Goal: Task Accomplishment & Management: Use online tool/utility

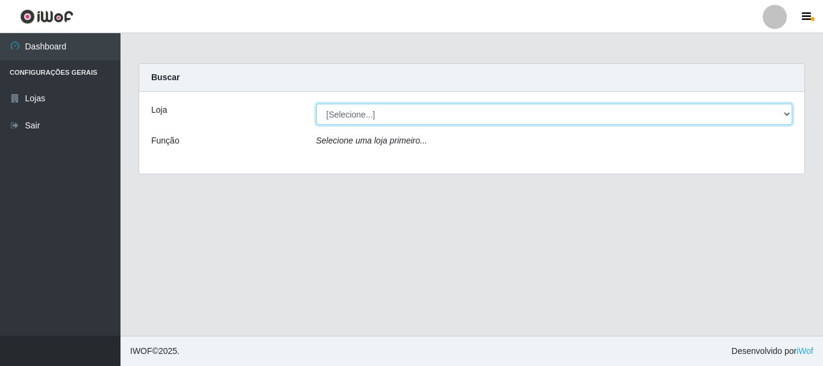
click at [360, 133] on div "Loja [Selecione...] [GEOGRAPHIC_DATA] [GEOGRAPHIC_DATA] Função Selecione uma lo…" at bounding box center [471, 133] width 665 height 82
click at [366, 116] on select "[Selecione...] [GEOGRAPHIC_DATA] [GEOGRAPHIC_DATA]" at bounding box center [554, 114] width 477 height 21
select select "64"
click at [316, 104] on select "[Selecione...] [GEOGRAPHIC_DATA] [GEOGRAPHIC_DATA]" at bounding box center [554, 114] width 477 height 21
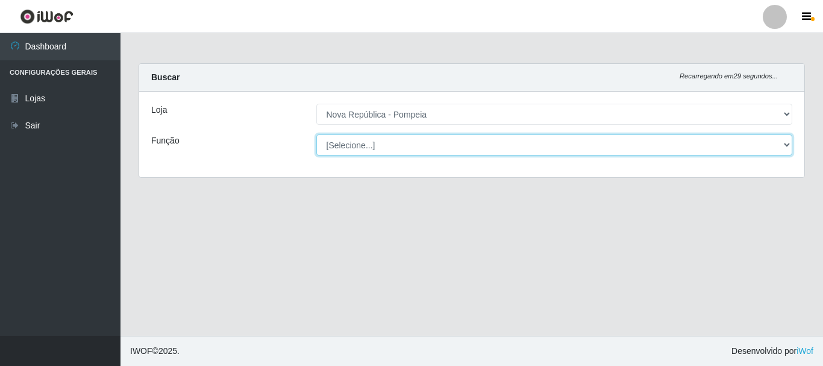
click at [364, 140] on select "[Selecione...] Balconista Operador de Caixa Recepcionista Repositor" at bounding box center [554, 144] width 477 height 21
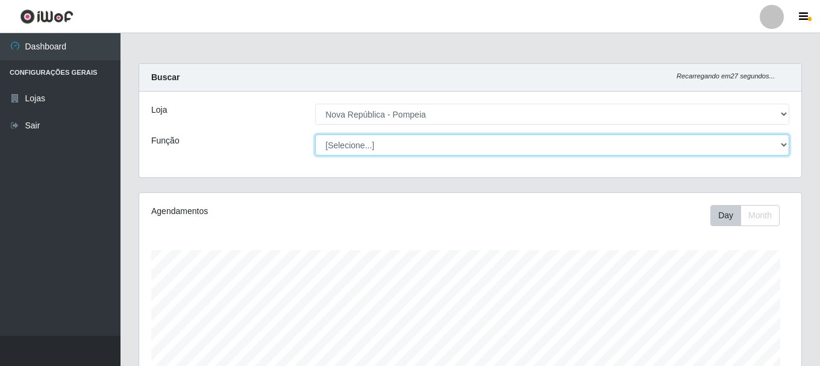
select select "22"
click at [315, 134] on select "[Selecione...] Balconista Operador de Caixa Recepcionista Repositor" at bounding box center [552, 144] width 474 height 21
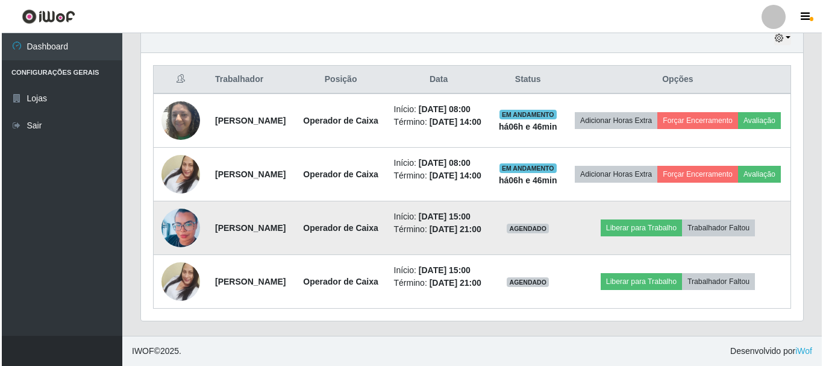
scroll to position [461, 0]
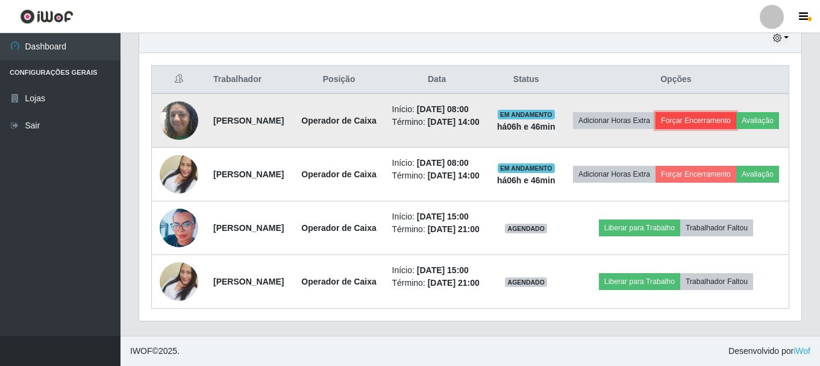
click at [736, 112] on button "Forçar Encerramento" at bounding box center [695, 120] width 81 height 17
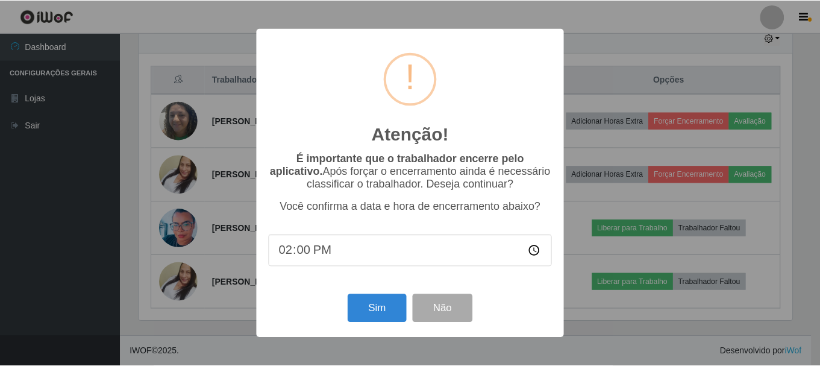
scroll to position [250, 656]
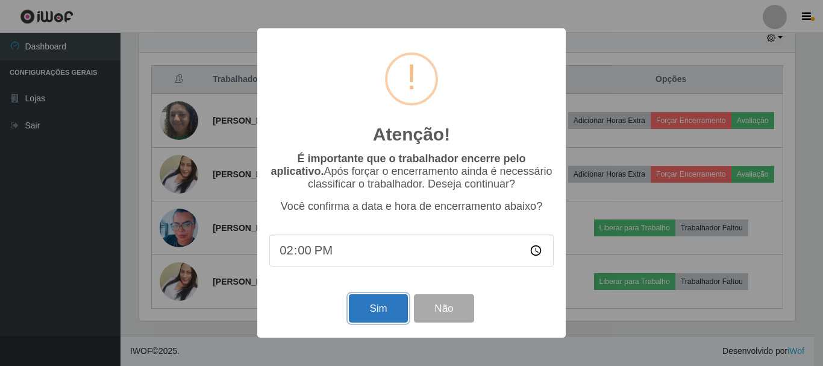
click at [353, 310] on button "Sim" at bounding box center [378, 308] width 58 height 28
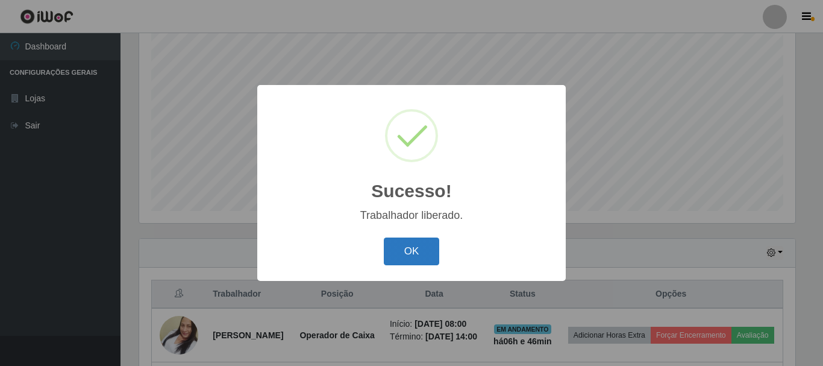
click at [411, 248] on button "OK" at bounding box center [412, 251] width 56 height 28
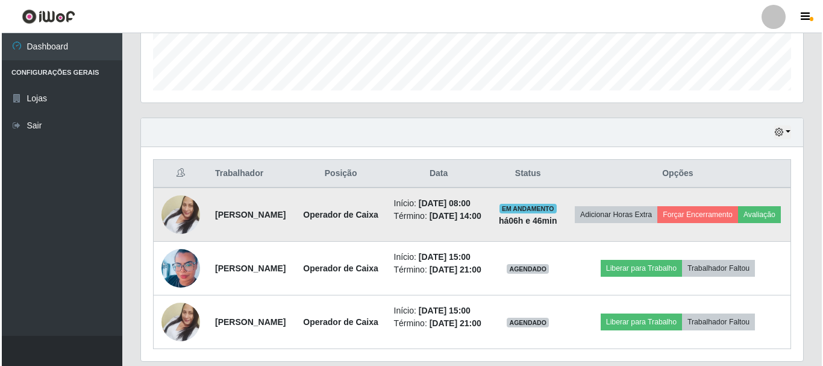
scroll to position [401, 0]
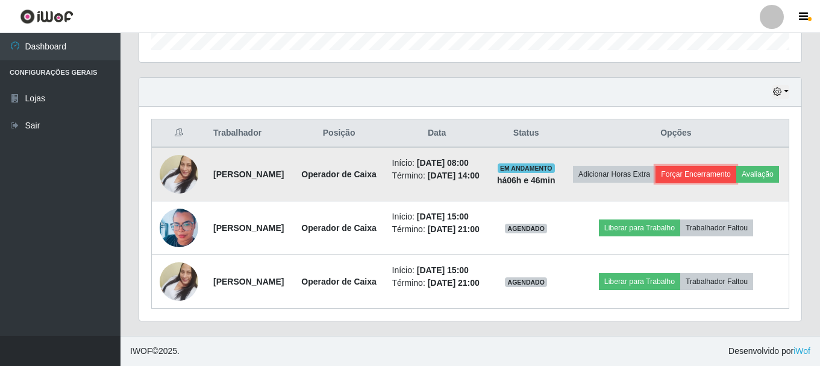
click at [726, 166] on button "Forçar Encerramento" at bounding box center [695, 174] width 81 height 17
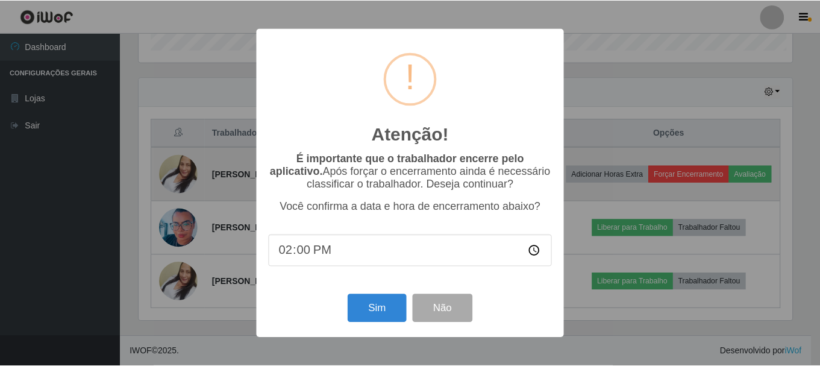
scroll to position [250, 656]
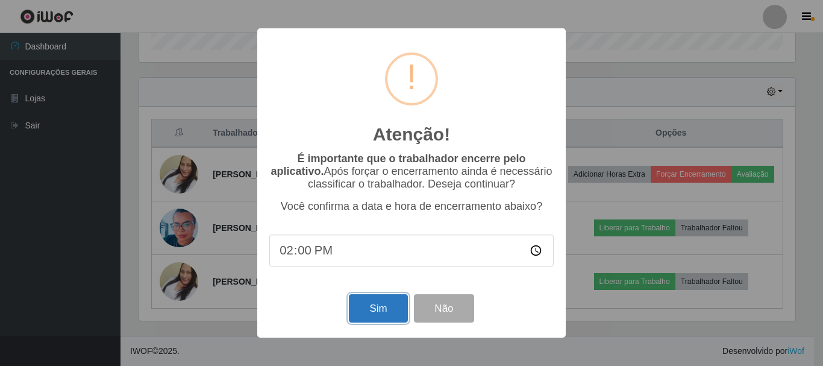
click at [375, 310] on button "Sim" at bounding box center [378, 308] width 58 height 28
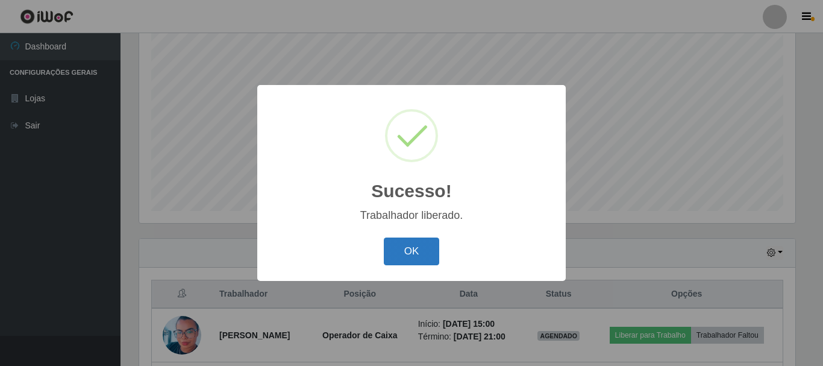
click at [416, 253] on button "OK" at bounding box center [412, 251] width 56 height 28
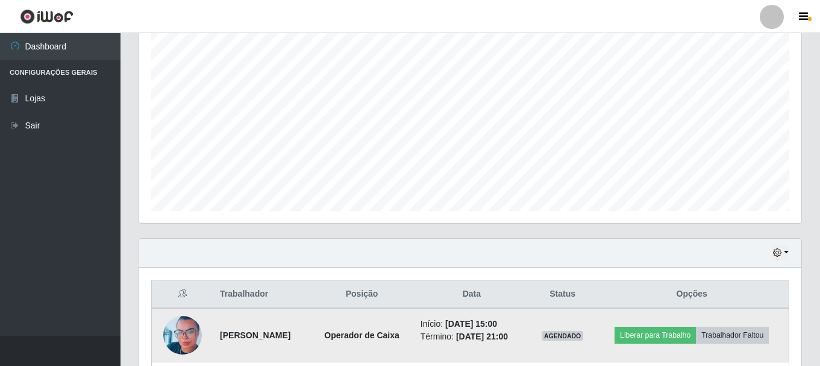
scroll to position [327, 0]
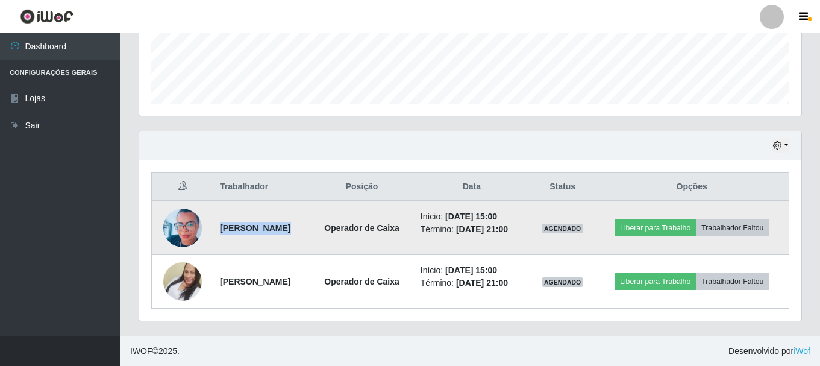
drag, startPoint x: 210, startPoint y: 231, endPoint x: 360, endPoint y: 230, distance: 150.6
click at [360, 230] on tr "[PERSON_NAME] Operador de Caixa Início: [DATE] 15:00 Término: [DATE] 21:00 AGEN…" at bounding box center [470, 228] width 637 height 54
copy strong "[PERSON_NAME]"
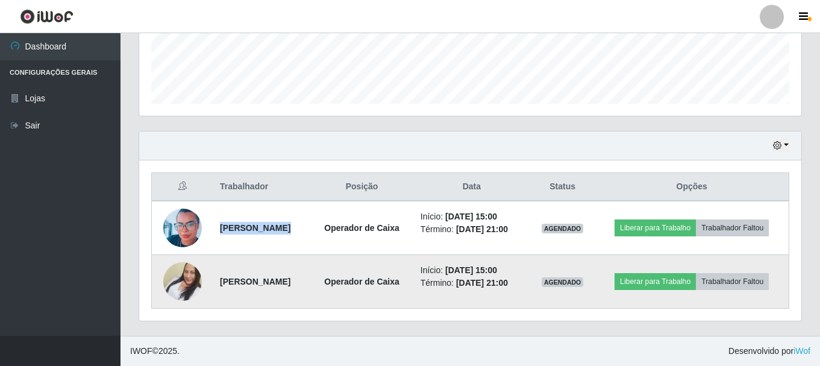
drag, startPoint x: 210, startPoint y: 284, endPoint x: 321, endPoint y: 276, distance: 111.2
click at [310, 278] on td "[PERSON_NAME]" at bounding box center [262, 282] width 98 height 54
copy strong "[PERSON_NAME]"
